Goal: Find specific page/section

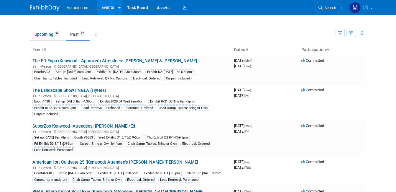
click at [35, 34] on link "Upcoming 34" at bounding box center [47, 34] width 34 height 11
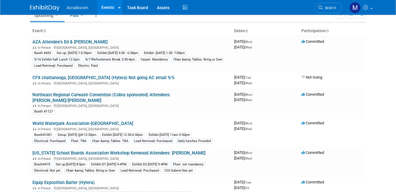
scroll to position [29, 0]
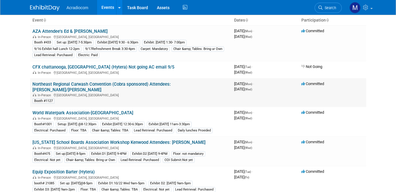
click at [65, 83] on link "Northeast Regional Carwash Convention (Cobra sponsored) Attendees: [PERSON_NAME…" at bounding box center [101, 86] width 138 height 11
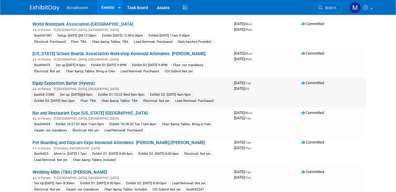
scroll to position [147, 0]
